Goal: Navigation & Orientation: Find specific page/section

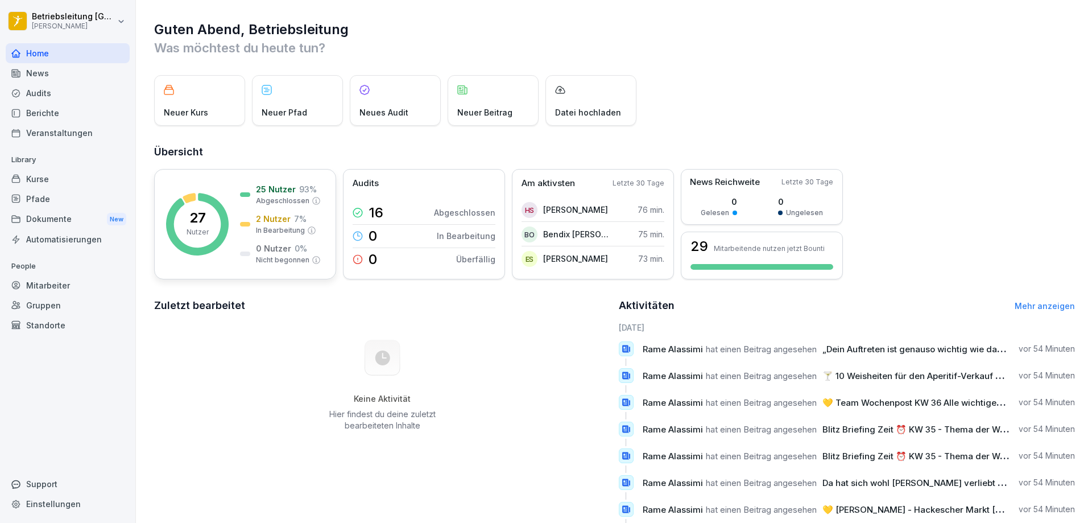
click at [274, 191] on p "25 Nutzer" at bounding box center [276, 189] width 40 height 12
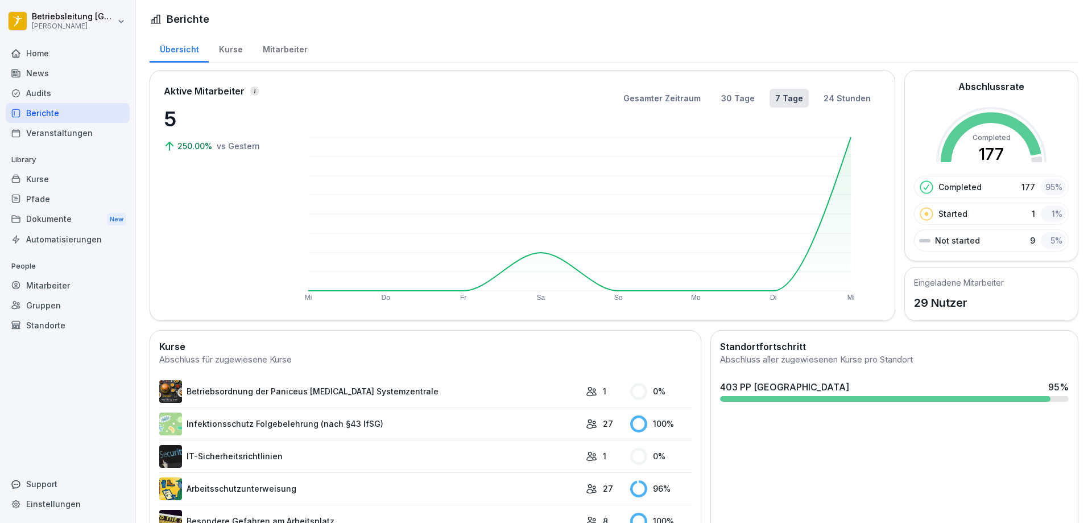
click at [234, 47] on div "Kurse" at bounding box center [231, 48] width 44 height 29
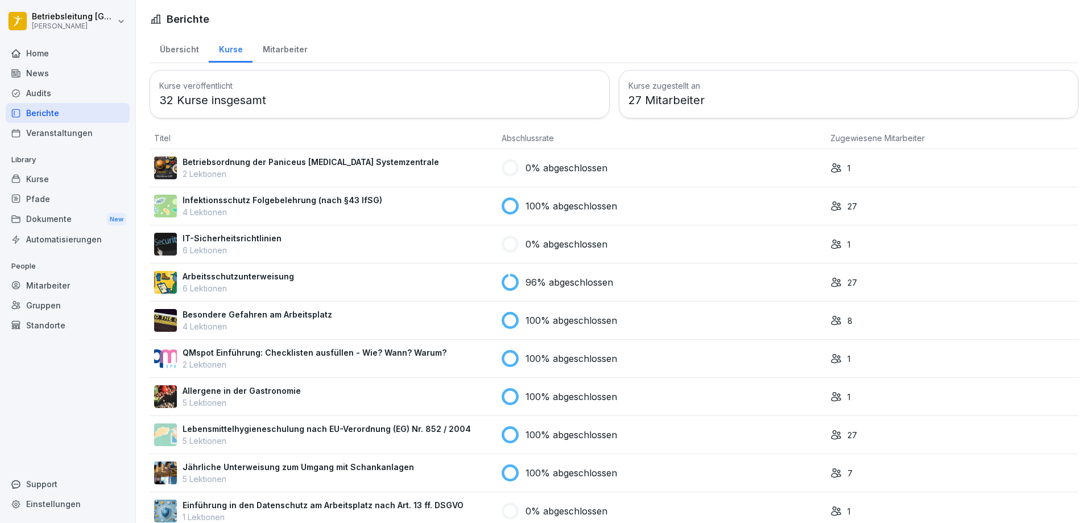
click at [285, 47] on div "Mitarbeiter" at bounding box center [285, 48] width 65 height 29
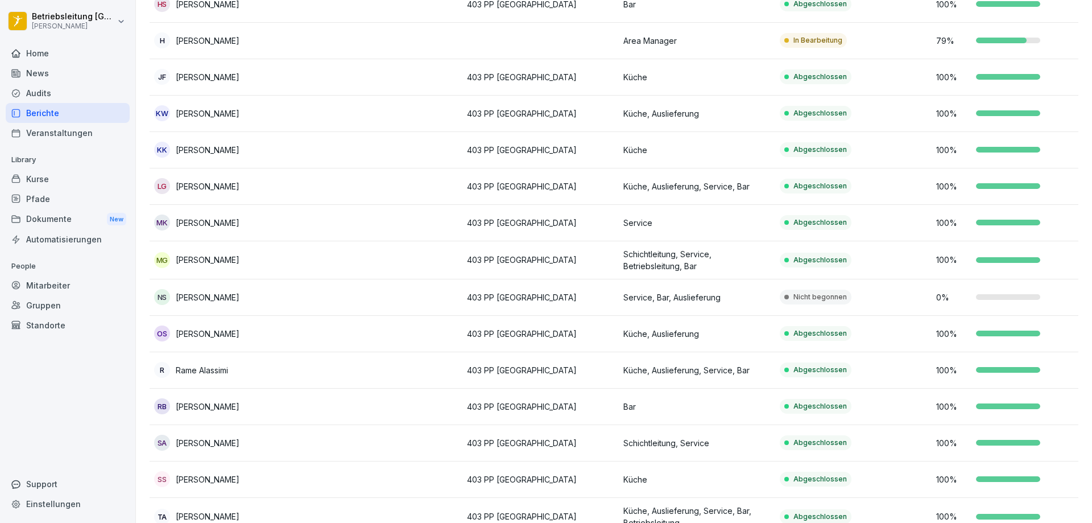
scroll to position [682, 0]
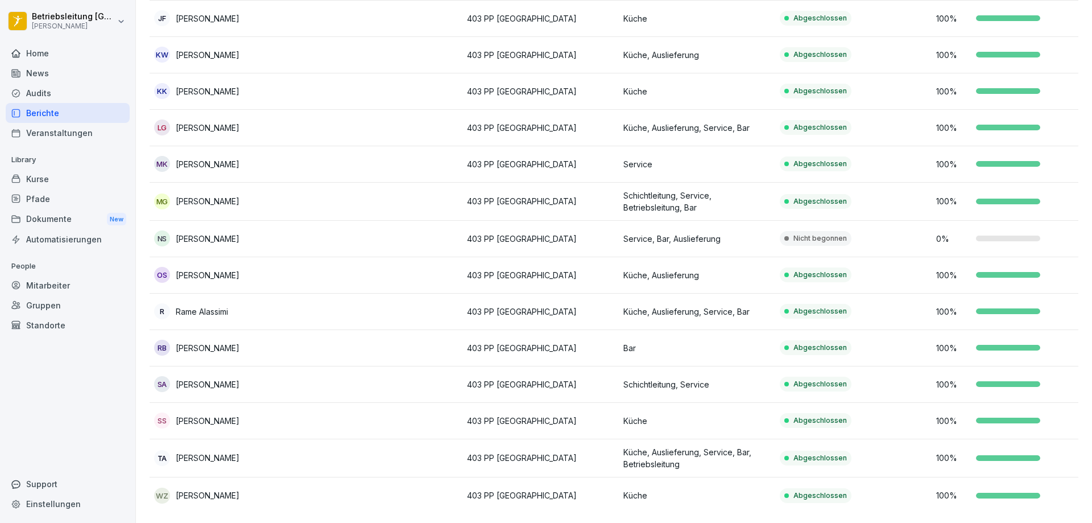
click at [492, 238] on td "403 PP [GEOGRAPHIC_DATA]" at bounding box center [540, 239] width 156 height 36
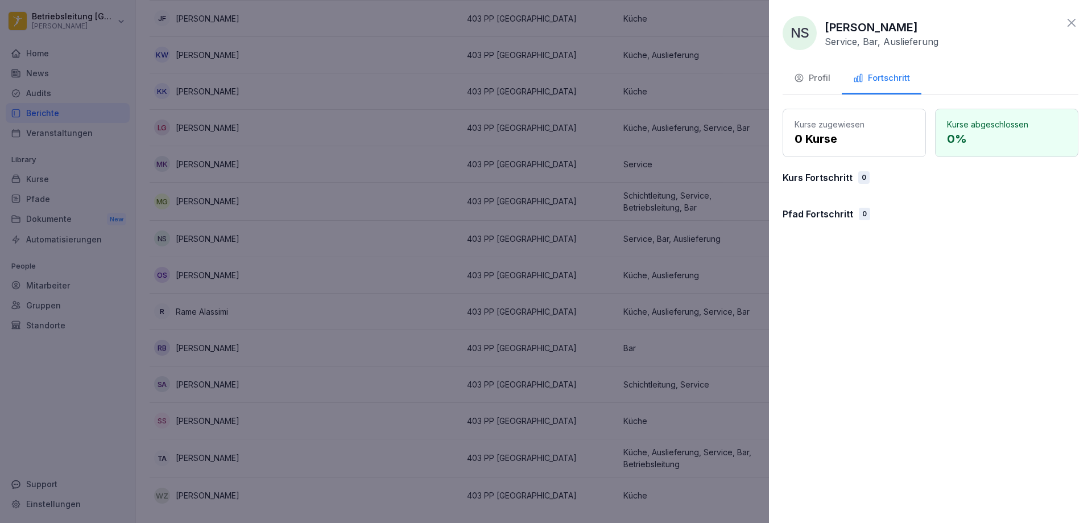
click at [1073, 27] on icon at bounding box center [1072, 23] width 14 height 14
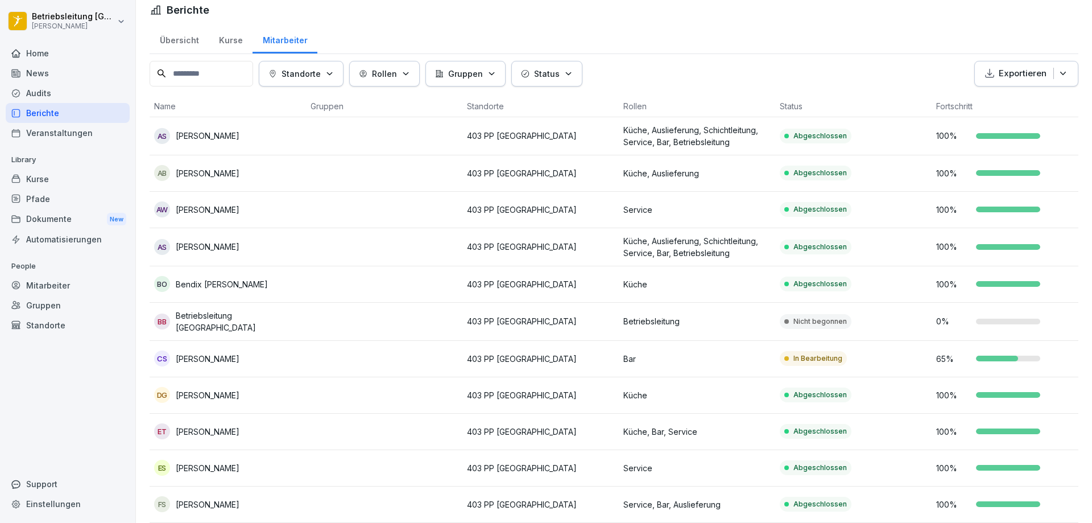
scroll to position [0, 0]
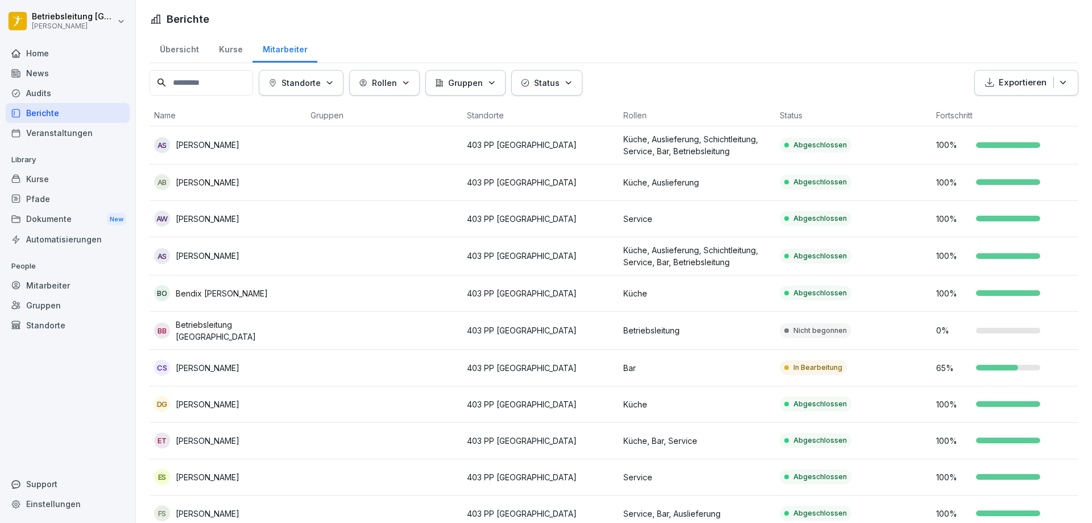
click at [49, 48] on div "Home" at bounding box center [68, 53] width 124 height 20
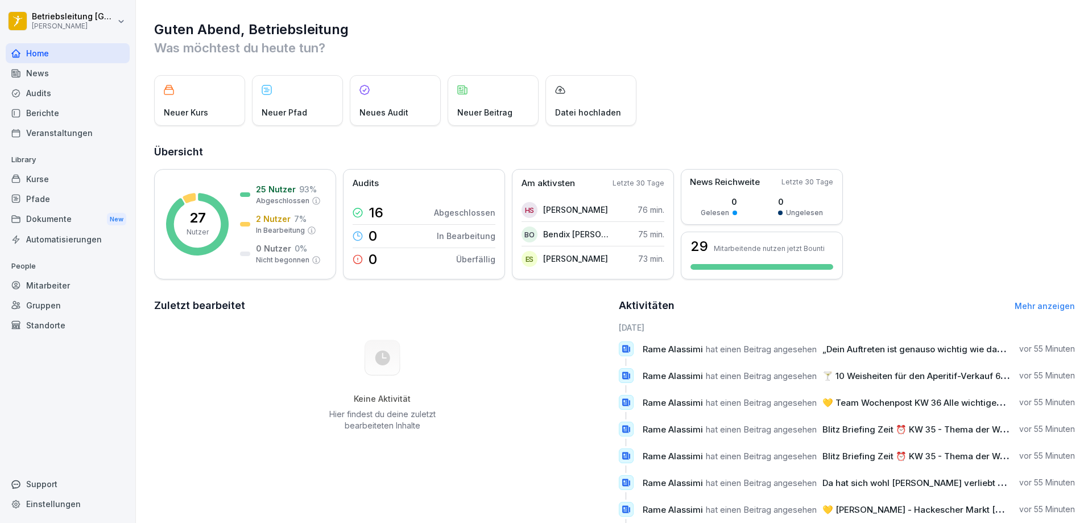
click at [53, 76] on div "News" at bounding box center [68, 73] width 124 height 20
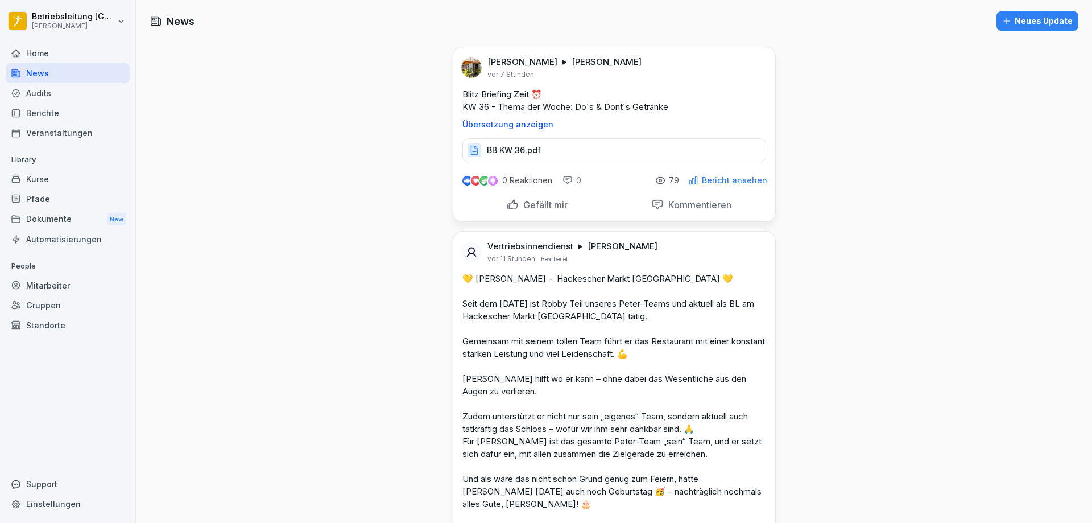
click at [502, 150] on p "BB KW 36.pdf" at bounding box center [514, 149] width 54 height 11
